Goal: Task Accomplishment & Management: Manage account settings

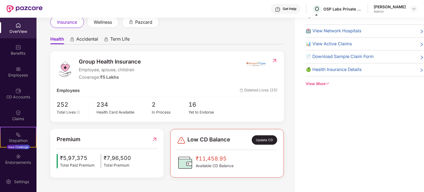
scroll to position [138, 0]
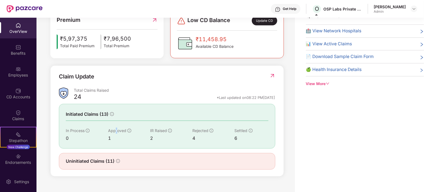
click at [116, 132] on span "Approved" at bounding box center [117, 130] width 18 height 5
drag, startPoint x: 183, startPoint y: 127, endPoint x: 206, endPoint y: 124, distance: 22.9
click at [206, 124] on div "Initiated Claims (13) In Process 0 Approved 1 IR Raised 2 Rejected 4 Settled 6" at bounding box center [167, 126] width 217 height 45
click at [249, 125] on div "Initiated Claims (13) In Process 0 Approved 1 IR Raised 2 Rejected 4 Settled 6" at bounding box center [167, 126] width 217 height 45
drag, startPoint x: 247, startPoint y: 129, endPoint x: 227, endPoint y: 132, distance: 19.9
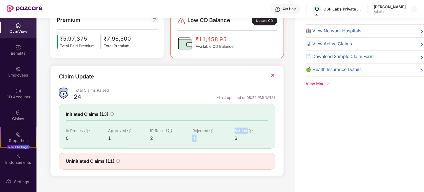
click at [227, 132] on div "In Process 0 Approved 1 IR Raised 2 Rejected 4 Settled 6" at bounding box center [167, 135] width 203 height 14
click at [230, 145] on div "Initiated Claims (13) In Process 0 Approved 1 IR Raised 2 Rejected 4 Settled 6" at bounding box center [167, 126] width 217 height 45
drag, startPoint x: 206, startPoint y: 97, endPoint x: 276, endPoint y: 98, distance: 70.0
click at [276, 100] on div "Claim Update Total Claims Raised 24 *Last updated on 08:22 PM[DATE] Initiated C…" at bounding box center [167, 121] width 234 height 111
click at [276, 98] on div "Claim Update Total Claims Raised 24 *Last updated on 08:22 PM[DATE] Initiated C…" at bounding box center [167, 121] width 234 height 111
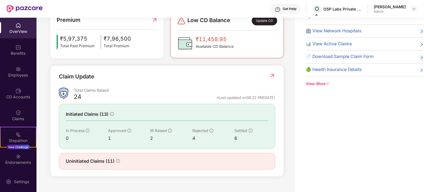
drag, startPoint x: 274, startPoint y: 97, endPoint x: 206, endPoint y: 99, distance: 68.3
click at [217, 99] on div "*Last updated on 08:22 PM[DATE]" at bounding box center [246, 97] width 58 height 5
drag, startPoint x: 207, startPoint y: 97, endPoint x: 283, endPoint y: 99, distance: 76.1
click at [283, 99] on div "Claim Update Total Claims Raised 24 *Last updated on 08:22 PM[DATE] Initiated C…" at bounding box center [167, 121] width 234 height 111
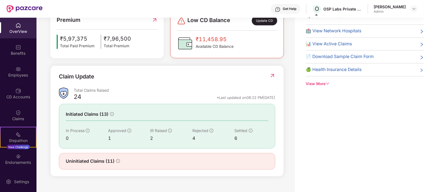
click at [421, 70] on icon "right" at bounding box center [422, 70] width 4 height 4
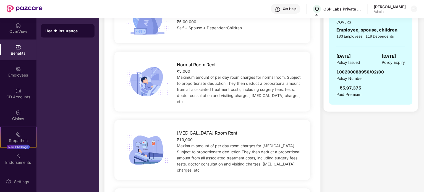
scroll to position [73, 0]
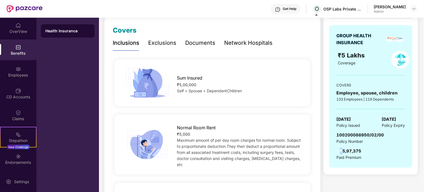
drag, startPoint x: 342, startPoint y: 152, endPoint x: 371, endPoint y: 149, distance: 29.2
click at [371, 149] on div "100200088950/02/00 Policy Number ₹5,97,375 Paid Premium" at bounding box center [371, 146] width 69 height 28
drag, startPoint x: 365, startPoint y: 151, endPoint x: 340, endPoint y: 153, distance: 25.2
click at [340, 153] on div "100200088950/02/00 Policy Number ₹5,97,375 Paid Premium" at bounding box center [371, 146] width 69 height 28
drag, startPoint x: 335, startPoint y: 156, endPoint x: 365, endPoint y: 158, distance: 29.3
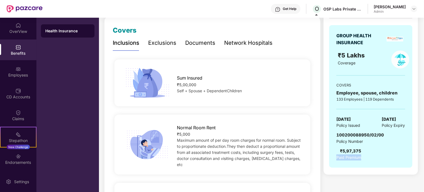
click at [365, 158] on div "GROUP HEALTH INSURANCE ₹5 Lakhs Coverage COVERS Employee, spouse, children 133 …" at bounding box center [370, 96] width 83 height 143
click at [386, 171] on div "GROUP HEALTH INSURANCE ₹5 Lakhs Coverage COVERS Employee, spouse, children 133 …" at bounding box center [370, 99] width 83 height 148
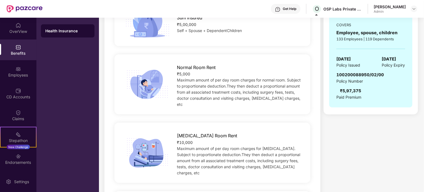
scroll to position [128, 0]
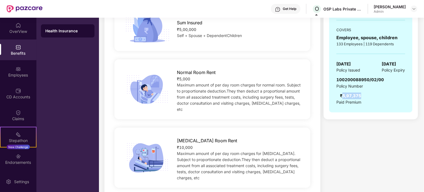
drag, startPoint x: 342, startPoint y: 95, endPoint x: 361, endPoint y: 97, distance: 18.9
click at [361, 97] on div "₹5,97,375" at bounding box center [350, 96] width 21 height 7
drag, startPoint x: 363, startPoint y: 96, endPoint x: 341, endPoint y: 96, distance: 22.1
click at [341, 96] on div "100200088950/02/00 Policy Number ₹5,97,375 Paid Premium" at bounding box center [371, 91] width 69 height 28
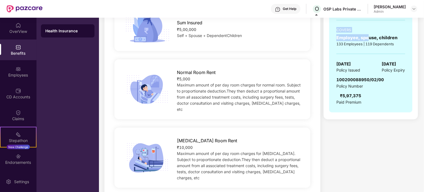
drag, startPoint x: 337, startPoint y: 28, endPoint x: 370, endPoint y: 38, distance: 34.0
click at [367, 38] on div "GROUP HEALTH INSURANCE ₹5 Lakhs Coverage COVERS Employee, spouse, children 133 …" at bounding box center [370, 41] width 83 height 143
click at [389, 39] on div "Employee, spouse, children" at bounding box center [371, 37] width 69 height 7
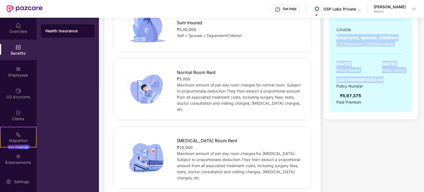
drag, startPoint x: 336, startPoint y: 38, endPoint x: 404, endPoint y: 76, distance: 77.5
click at [404, 76] on div "GROUP HEALTH INSURANCE ₹5 Lakhs Coverage COVERS Employee, spouse, children 133 …" at bounding box center [370, 41] width 83 height 143
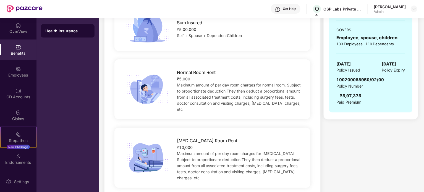
click at [358, 89] on div "Policy Number" at bounding box center [361, 86] width 48 height 6
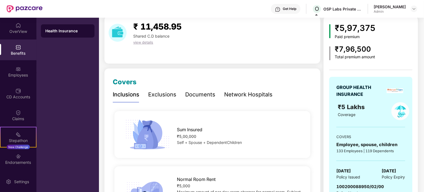
scroll to position [18, 0]
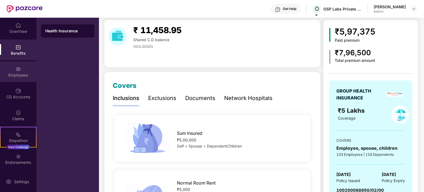
click at [19, 74] on div "Employees" at bounding box center [18, 75] width 37 height 6
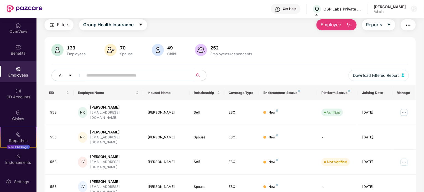
click at [124, 72] on input "text" at bounding box center [135, 75] width 99 height 8
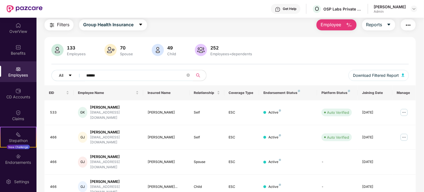
drag, startPoint x: 115, startPoint y: 77, endPoint x: 65, endPoint y: 77, distance: 49.8
click at [65, 77] on div "All ******" at bounding box center [140, 75] width 179 height 11
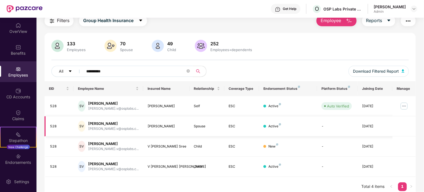
scroll to position [26, 0]
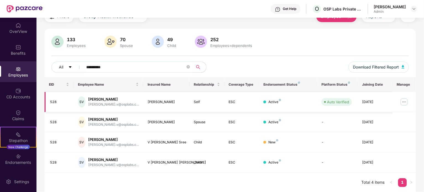
type input "**********"
click at [405, 100] on img at bounding box center [404, 102] width 9 height 9
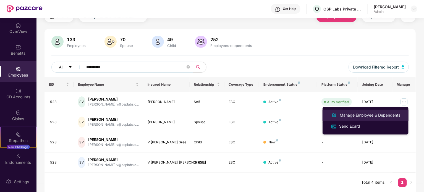
click at [351, 116] on div "Manage Employee & Dependents" at bounding box center [370, 115] width 63 height 6
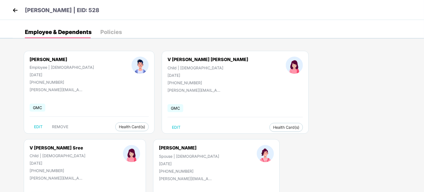
click at [15, 10] on img at bounding box center [15, 10] width 8 height 8
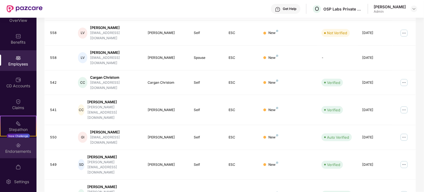
scroll to position [21, 0]
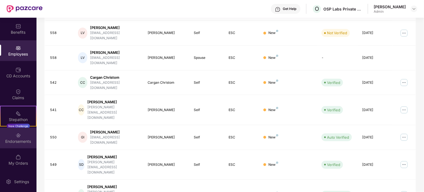
click at [14, 144] on div "Endorsements" at bounding box center [18, 142] width 37 height 6
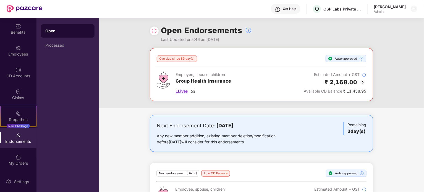
click at [178, 89] on span "1 Lives" at bounding box center [182, 91] width 12 height 6
